Goal: Find specific page/section: Find specific page/section

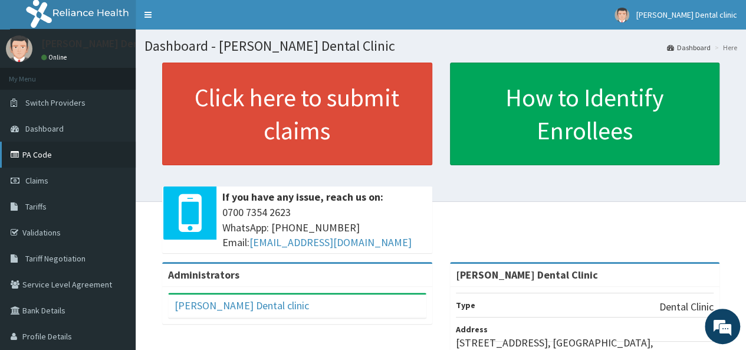
click at [38, 159] on link "PA Code" at bounding box center [68, 155] width 136 height 26
click at [49, 160] on link "PA Code" at bounding box center [68, 155] width 136 height 26
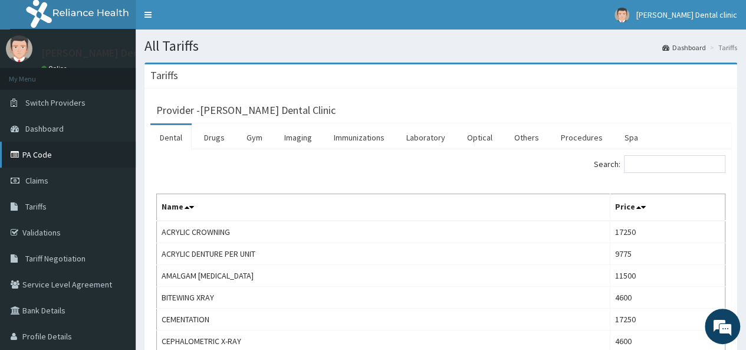
click at [39, 159] on link "PA Code" at bounding box center [68, 155] width 136 height 26
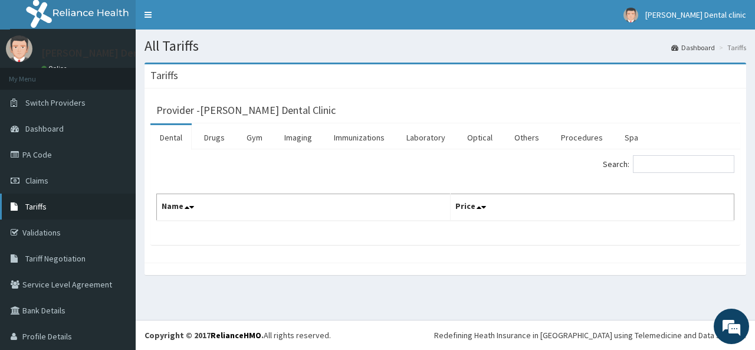
click at [82, 205] on link "Tariffs" at bounding box center [68, 206] width 136 height 26
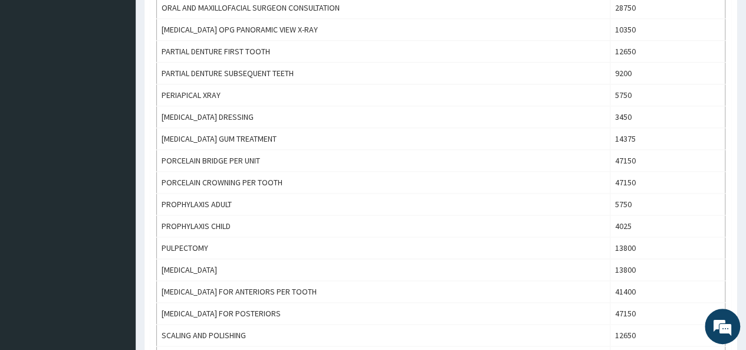
scroll to position [684, 0]
